Goal: Check status

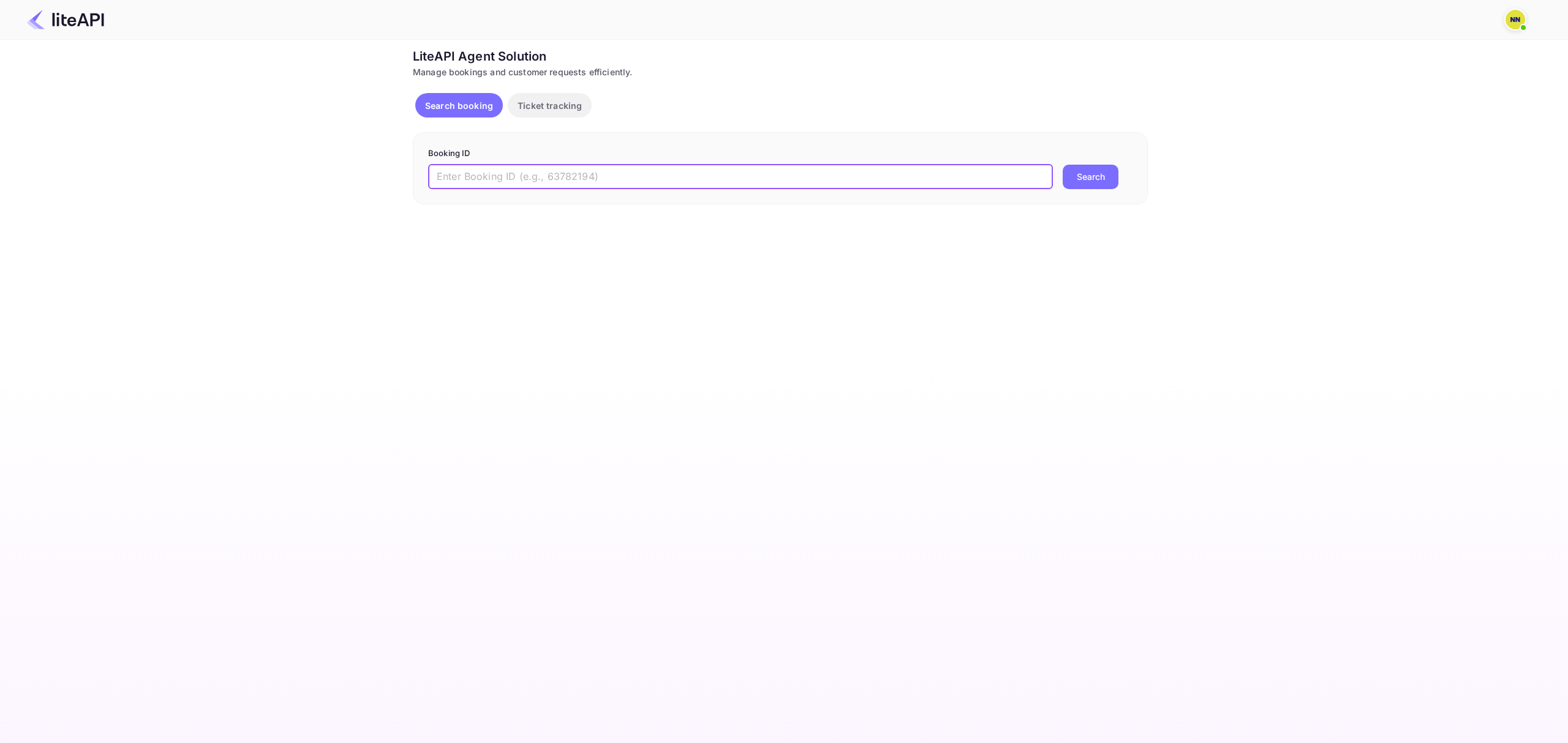
click at [853, 175] on input "text" at bounding box center [739, 177] width 624 height 25
paste input "Q5Ub6Vdat"
type input "Q5Ub6Vdat"
click at [1108, 180] on button "Search" at bounding box center [1090, 177] width 56 height 25
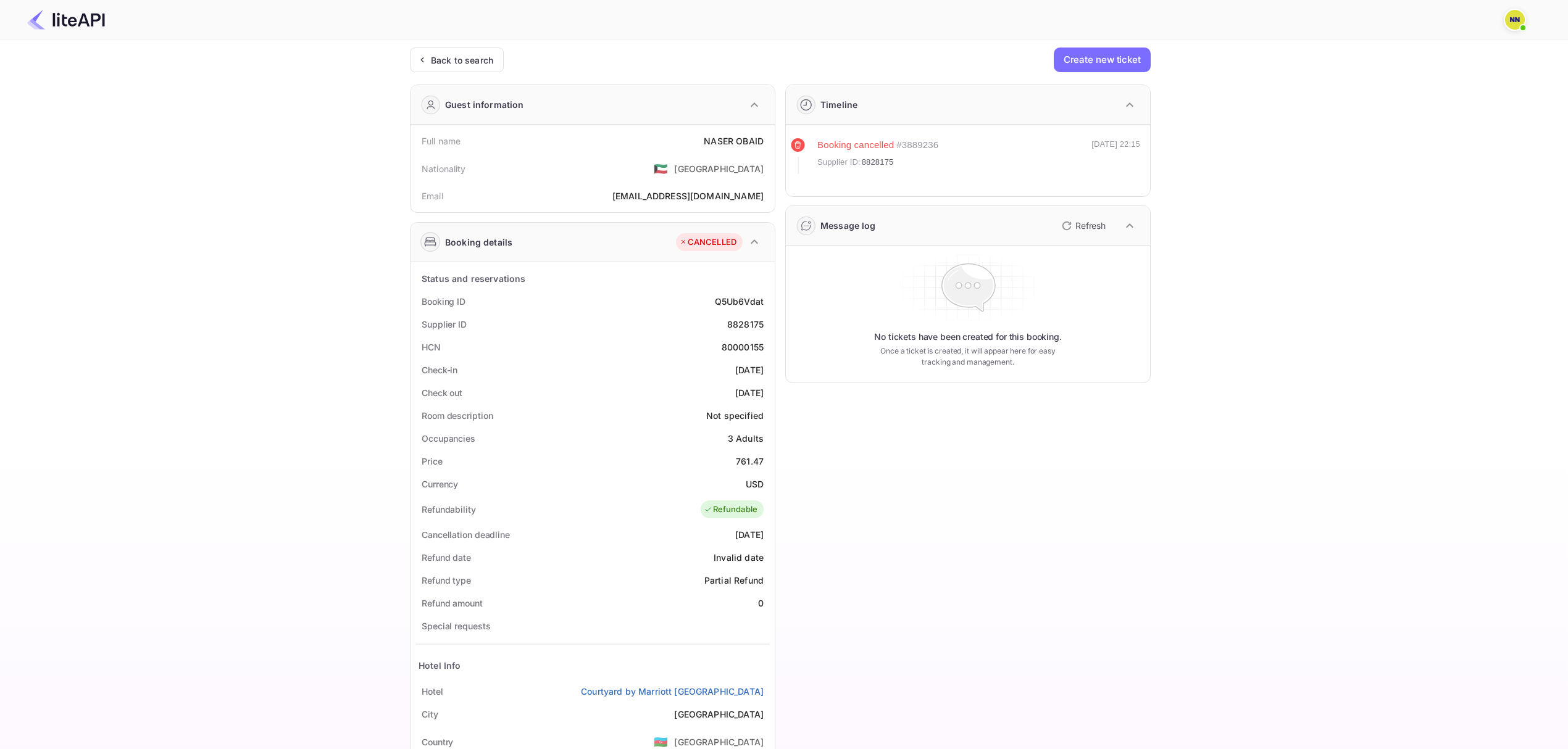
drag, startPoint x: 1230, startPoint y: 295, endPoint x: 1231, endPoint y: 301, distance: 6.1
click at [1230, 297] on div "Ticket Affiliate URL [URL][DOMAIN_NAME] Business partner name Nuitee Travel Cus…" at bounding box center [780, 466] width 1531 height 836
click at [1232, 301] on div "Ticket Affiliate URL [URL][DOMAIN_NAME] Business partner name Nuitee Travel Cus…" at bounding box center [780, 466] width 1531 height 836
click at [753, 240] on icon "button" at bounding box center [754, 242] width 15 height 15
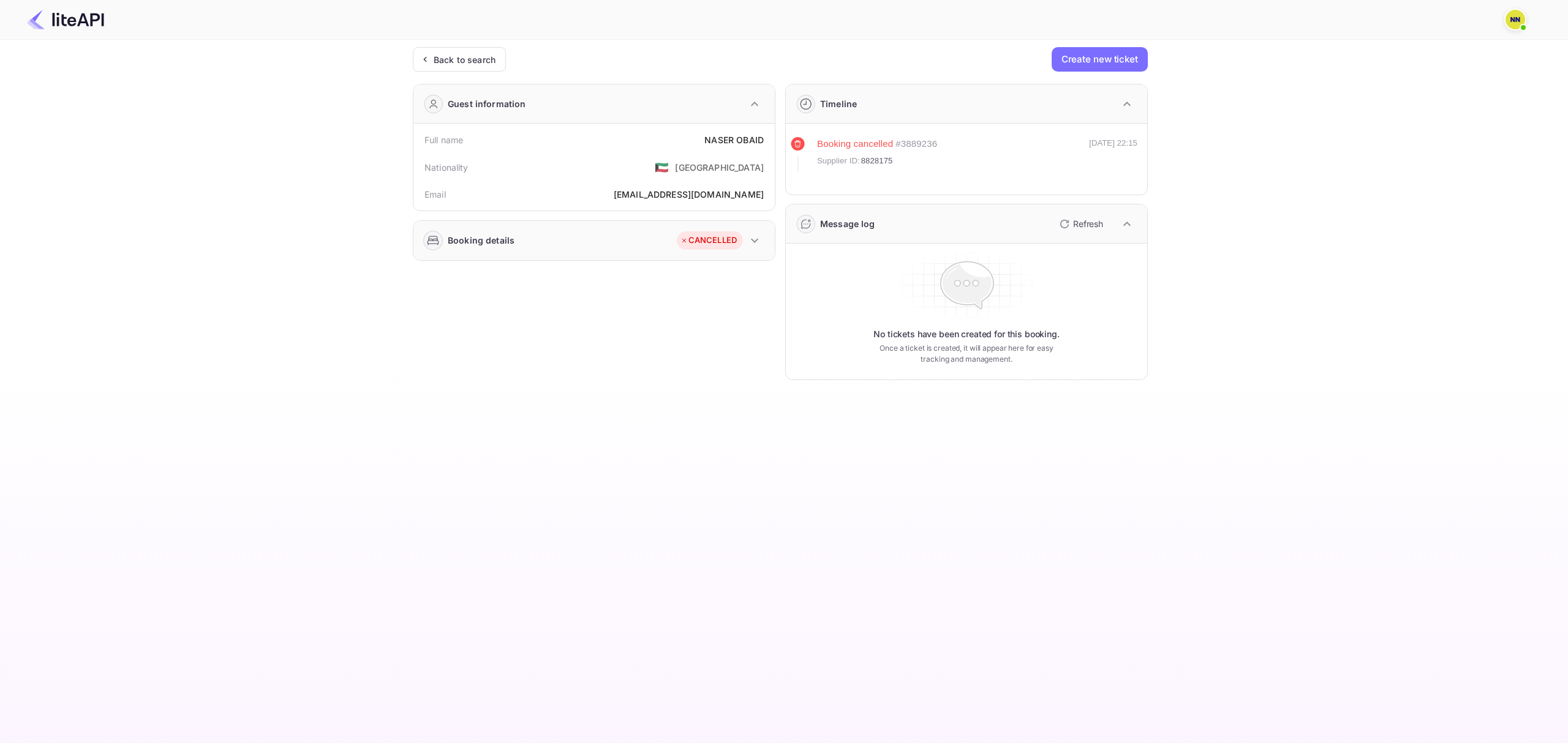
click at [747, 238] on icon "button" at bounding box center [754, 240] width 15 height 15
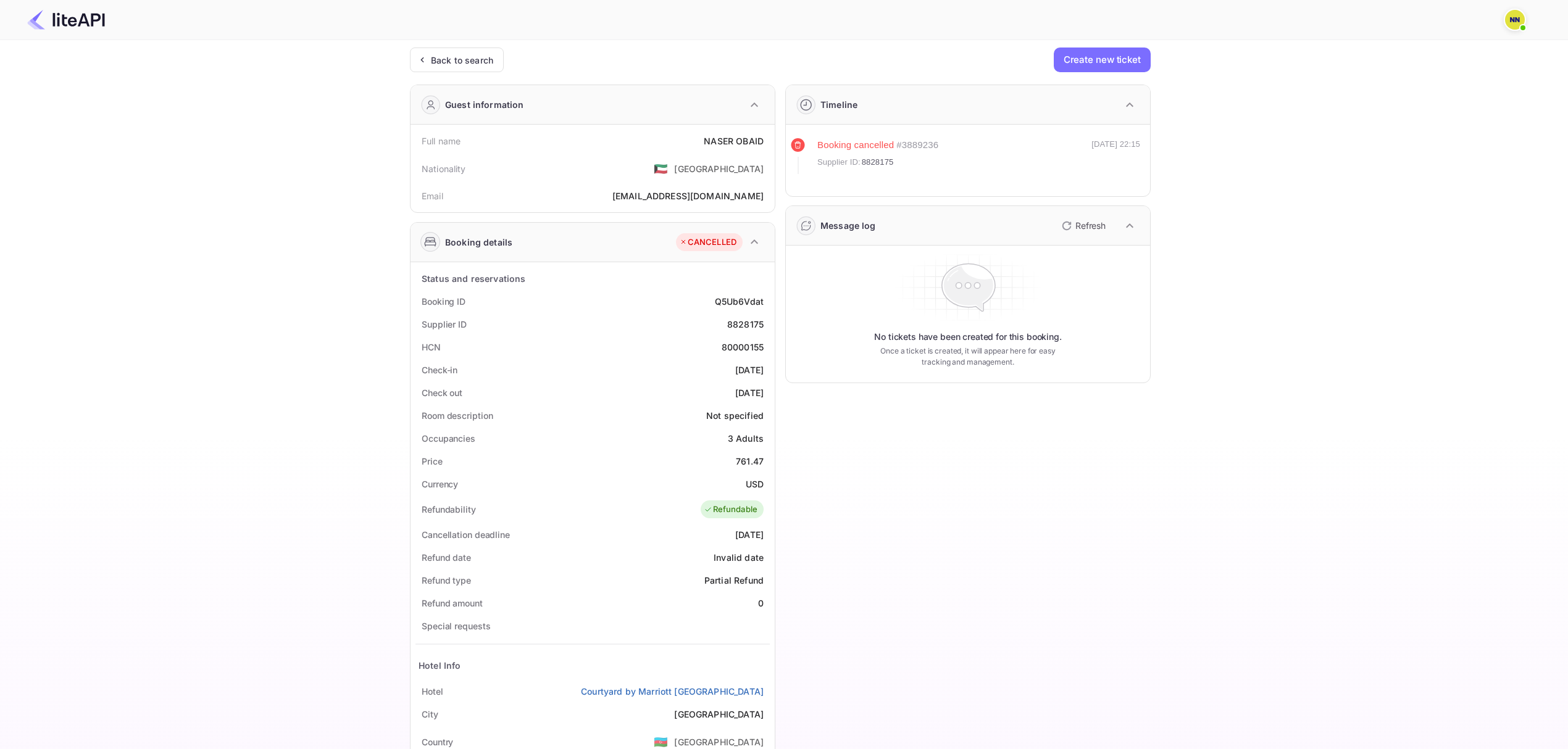
click at [1194, 459] on div "Ticket Affiliate URL [URL][DOMAIN_NAME] Business partner name Nuitee Travel Cus…" at bounding box center [780, 466] width 1531 height 836
click at [749, 243] on icon "button" at bounding box center [754, 242] width 15 height 15
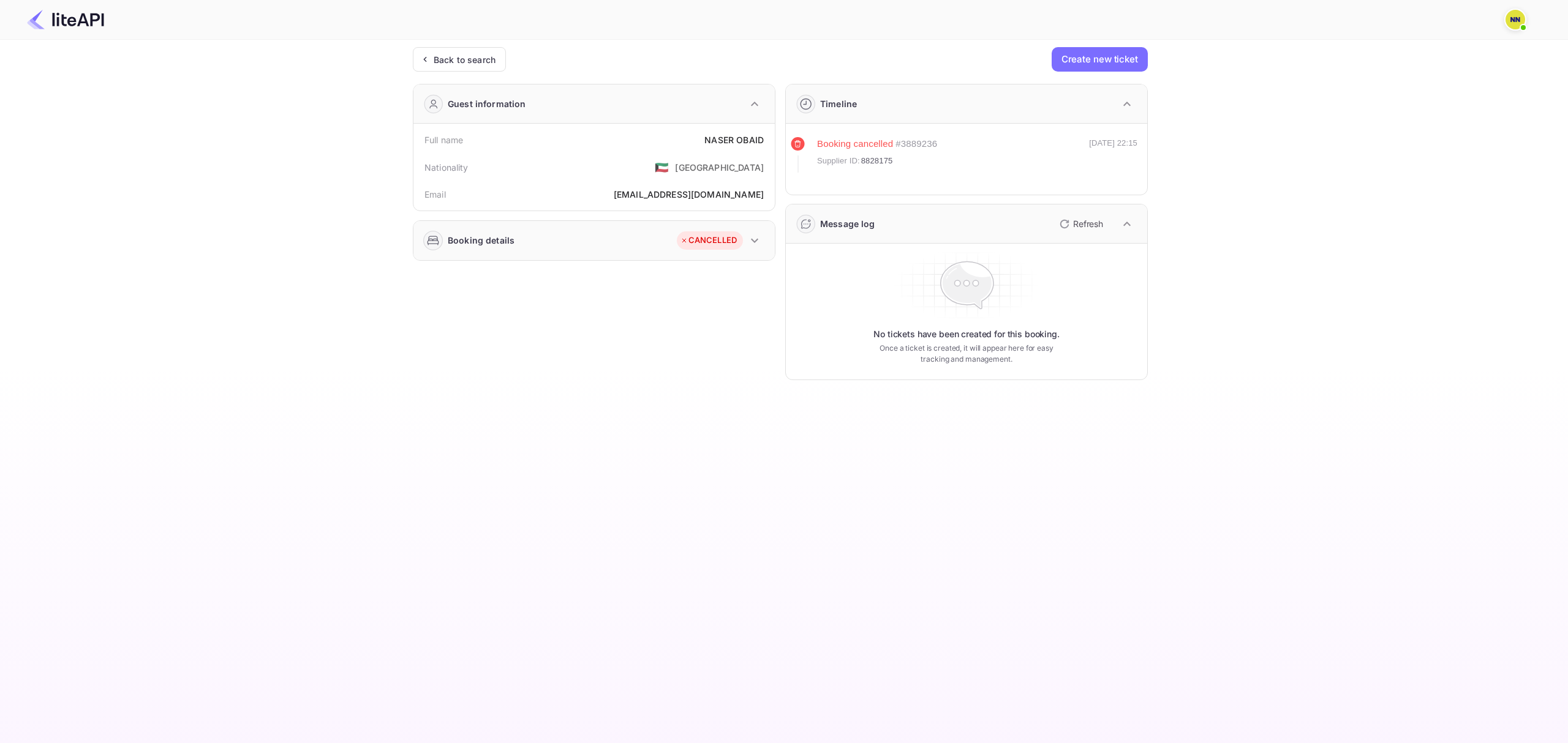
click at [743, 241] on div "CANCELLED" at bounding box center [721, 240] width 88 height 30
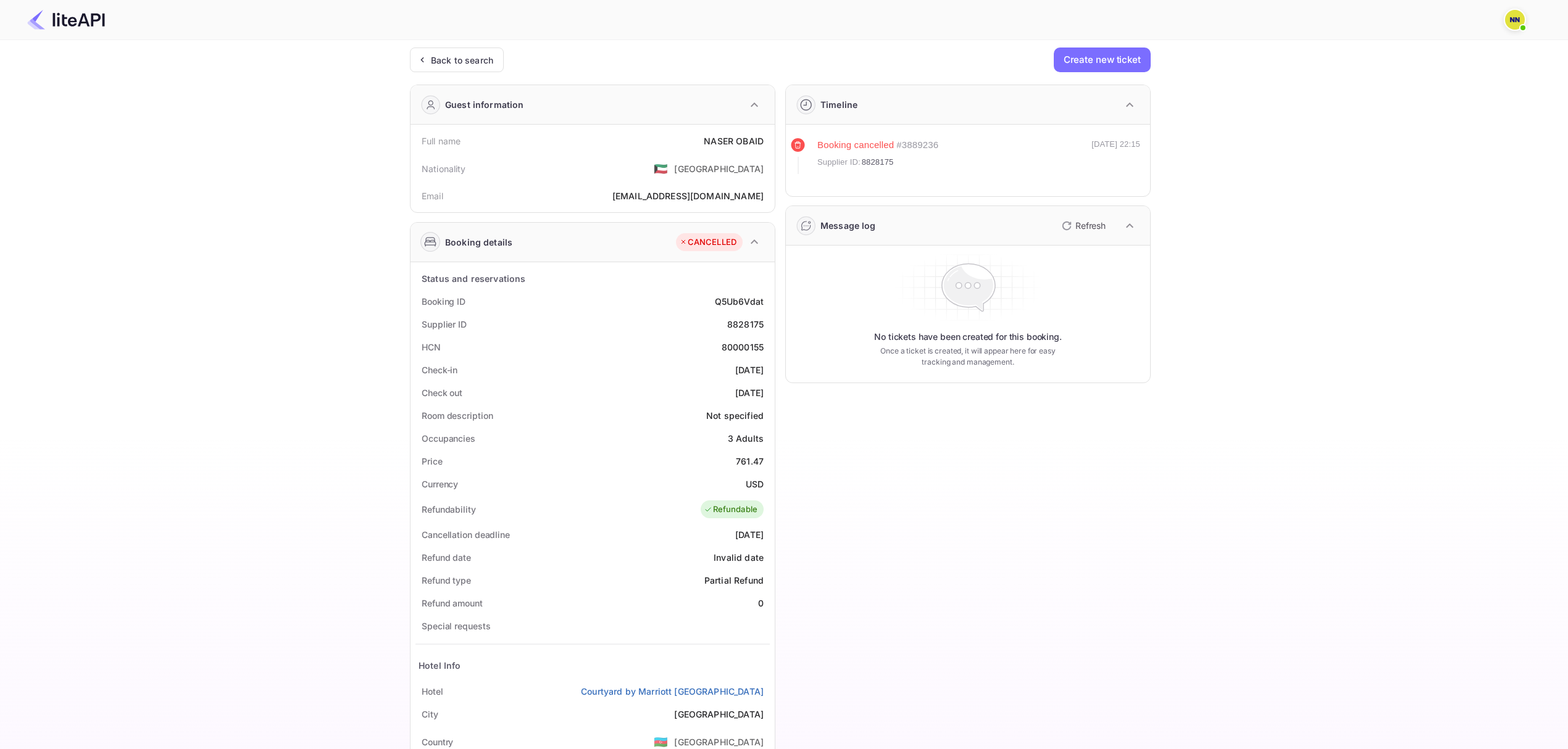
click at [712, 243] on div "CANCELLED" at bounding box center [708, 243] width 57 height 12
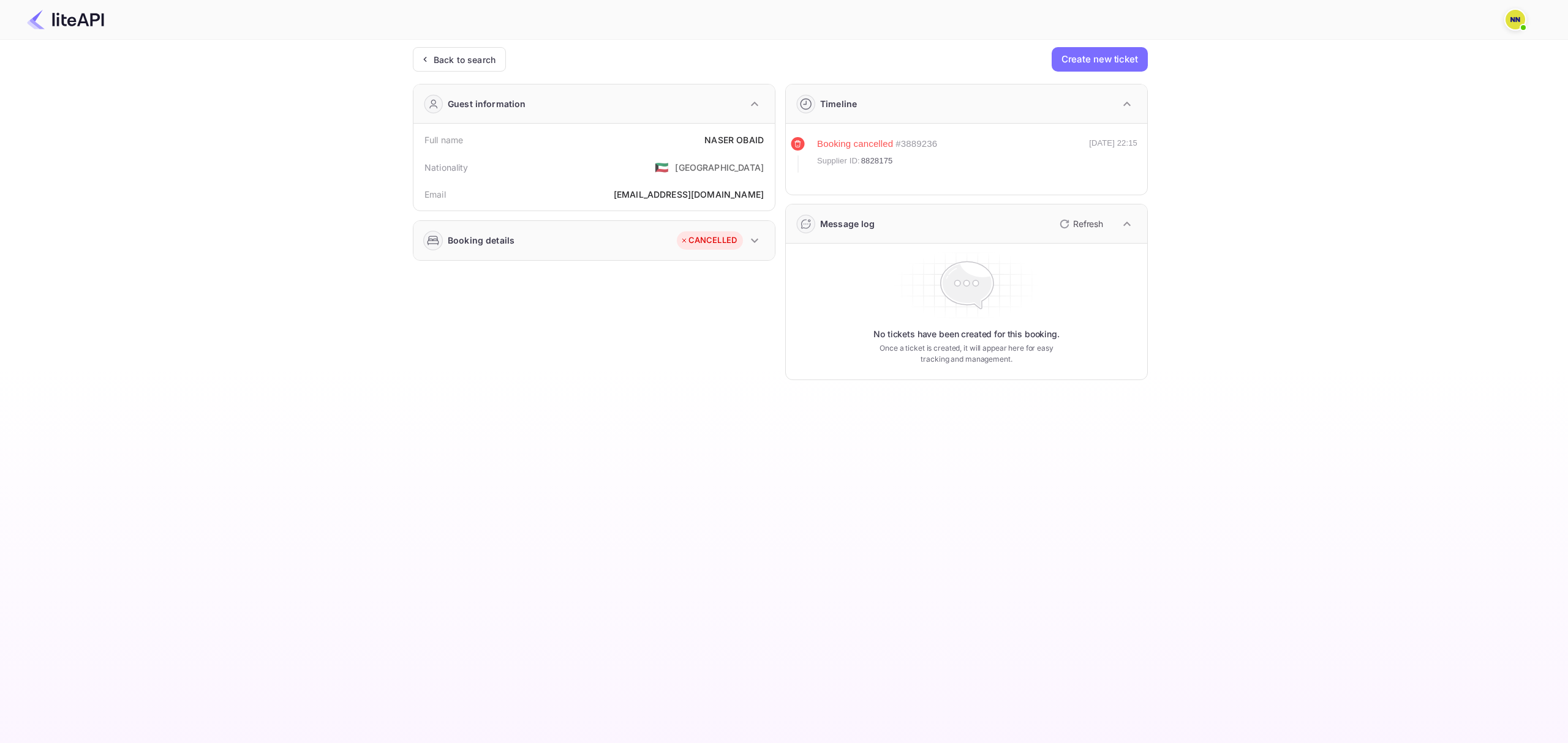
click at [706, 241] on div "CANCELLED" at bounding box center [708, 241] width 57 height 12
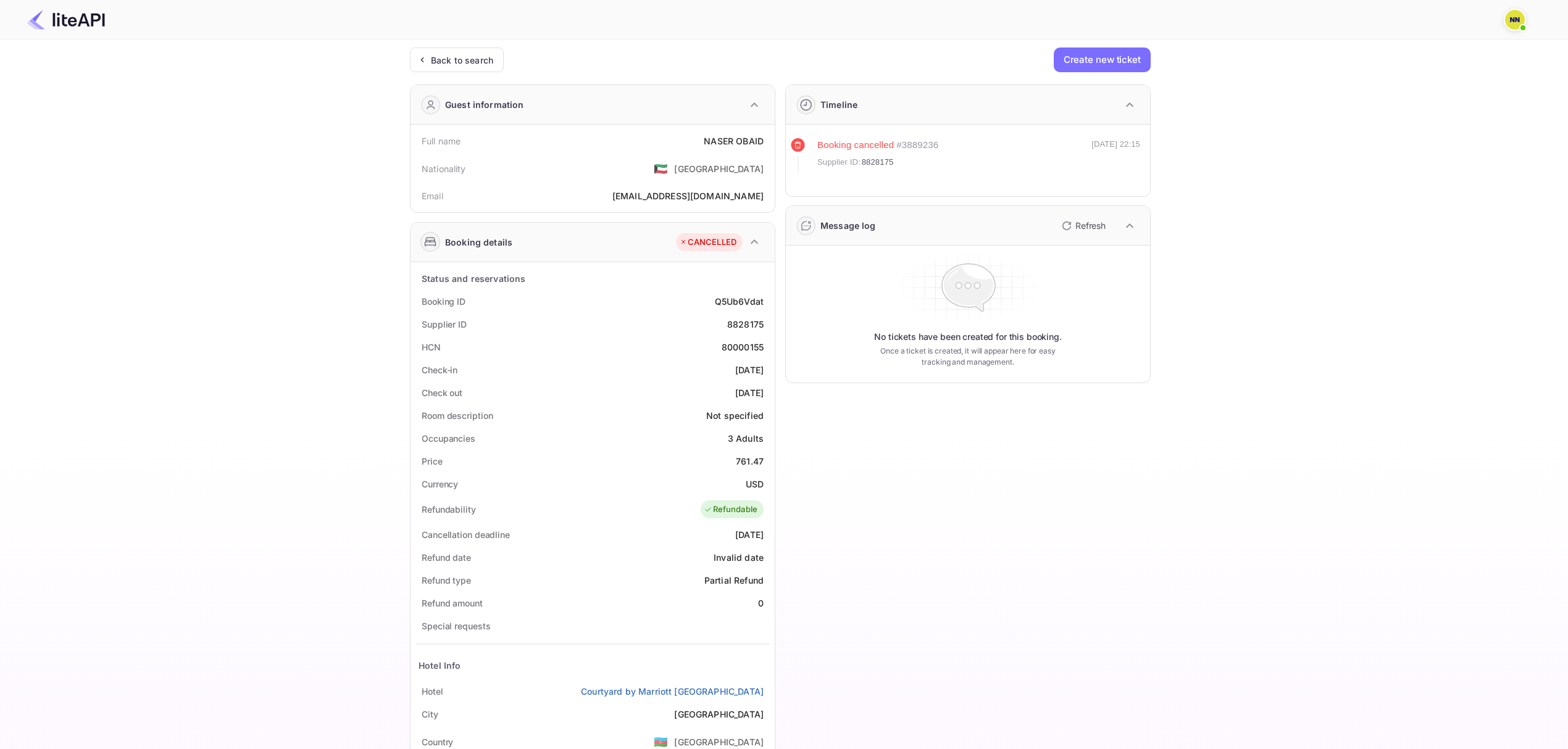
click at [687, 243] on icon at bounding box center [683, 242] width 9 height 9
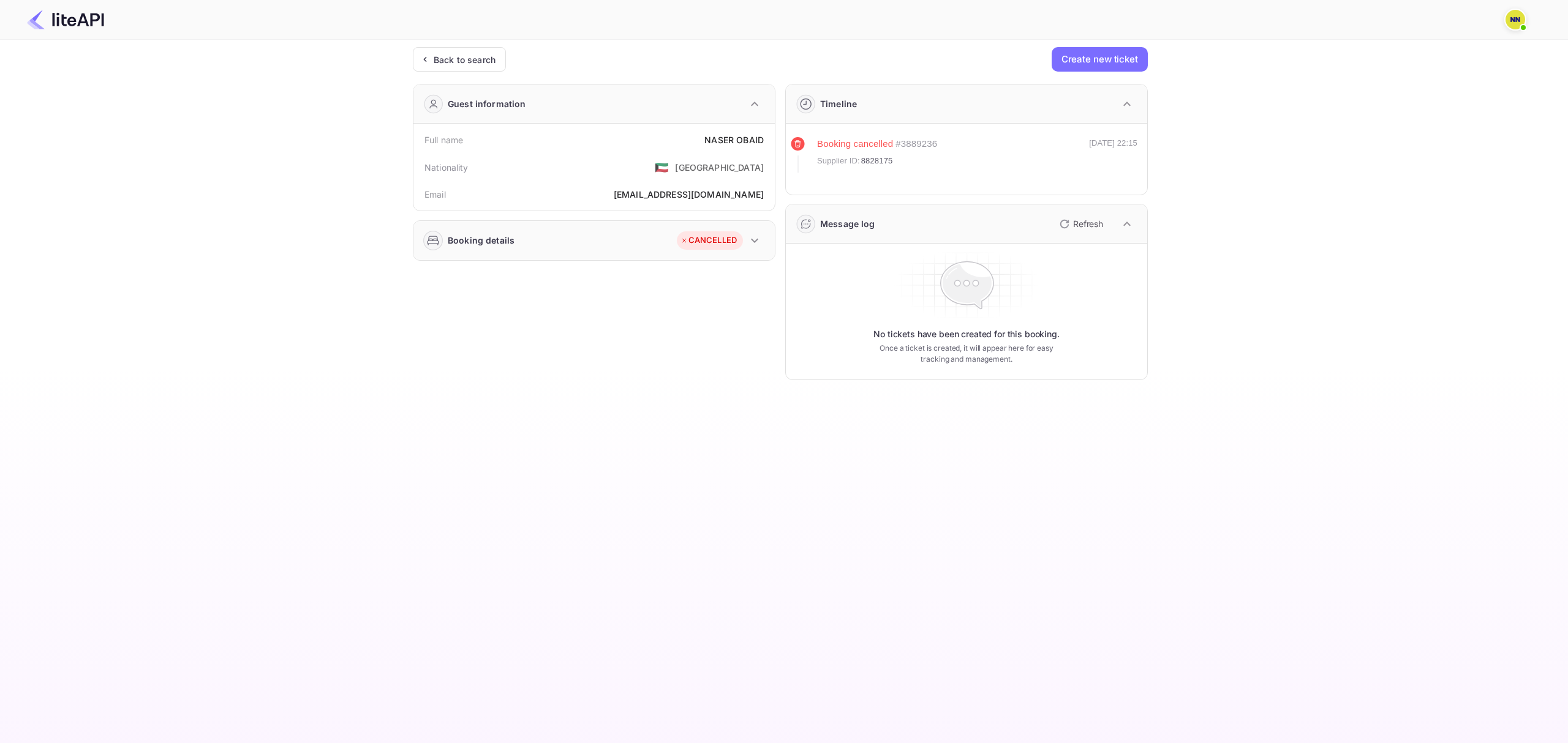
click at [681, 241] on icon at bounding box center [683, 240] width 9 height 9
